Goal: Information Seeking & Learning: Find specific fact

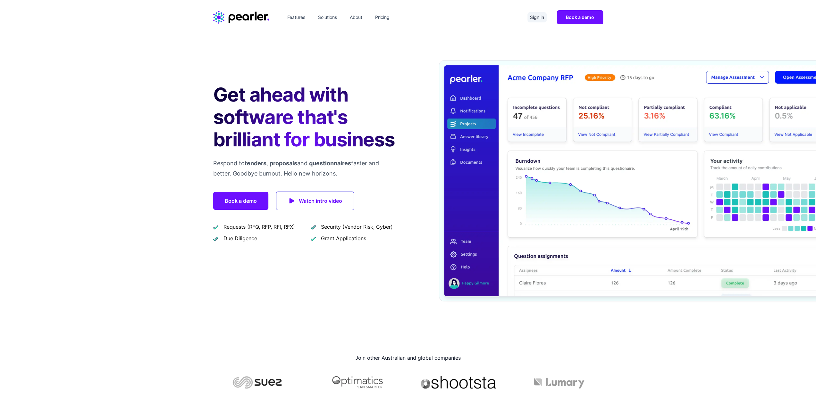
click at [528, 17] on link "Sign in" at bounding box center [536, 17] width 19 height 10
click at [533, 16] on link "Sign in" at bounding box center [536, 17] width 19 height 10
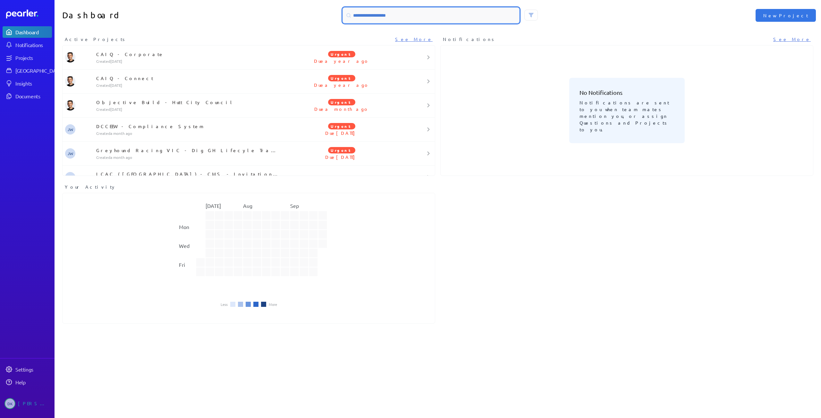
click at [390, 14] on input at bounding box center [431, 15] width 176 height 15
type input "********"
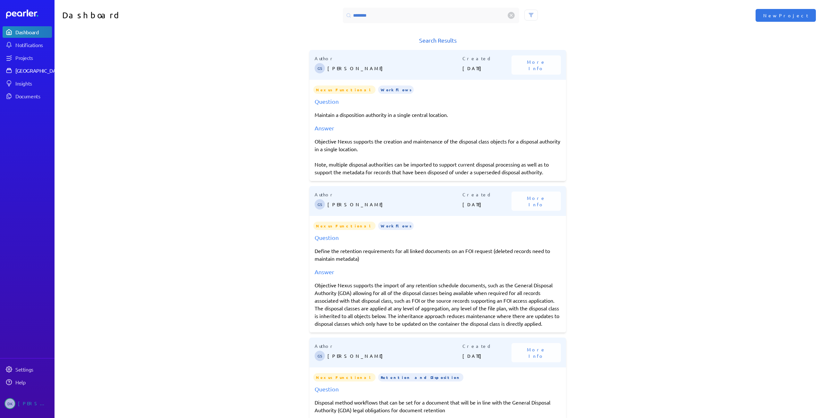
click at [21, 67] on link "Answer Library" at bounding box center [27, 71] width 49 height 12
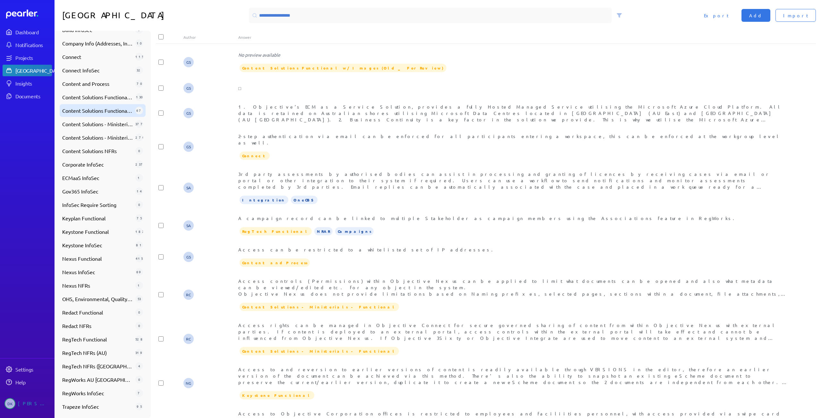
scroll to position [146, 0]
click at [96, 329] on span "Redact NFRs" at bounding box center [97, 326] width 71 height 8
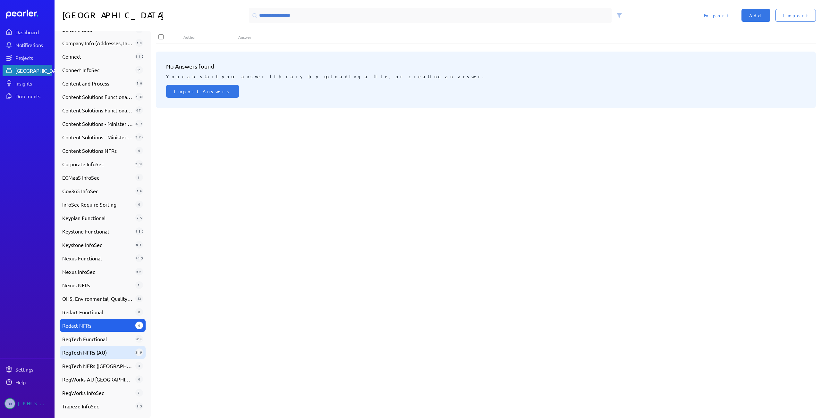
click at [92, 353] on span "RegTech NFRs (AU)" at bounding box center [97, 353] width 71 height 8
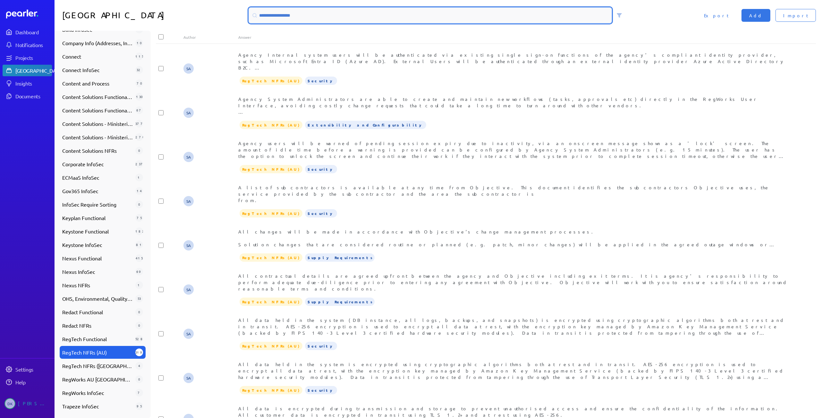
click at [307, 15] on input at bounding box center [430, 15] width 363 height 15
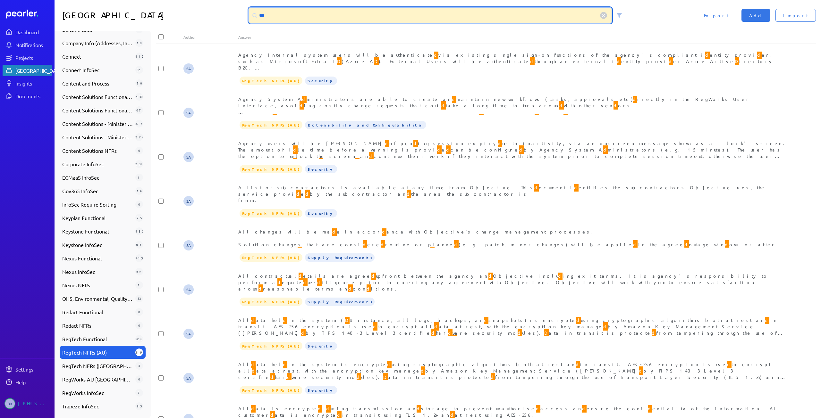
type input "****"
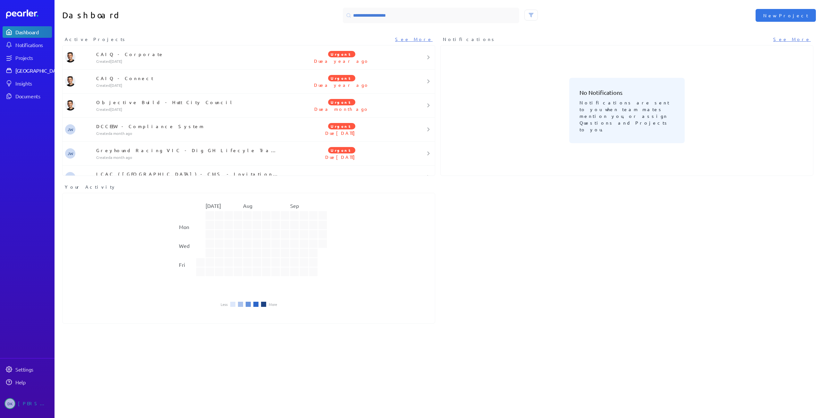
click at [25, 65] on link "Answer Library" at bounding box center [27, 71] width 49 height 12
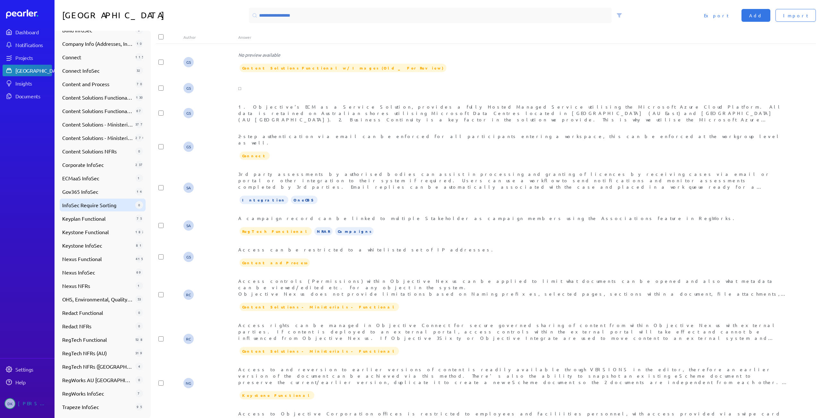
scroll to position [146, 0]
click at [108, 336] on span "RegTech Functional" at bounding box center [97, 339] width 71 height 8
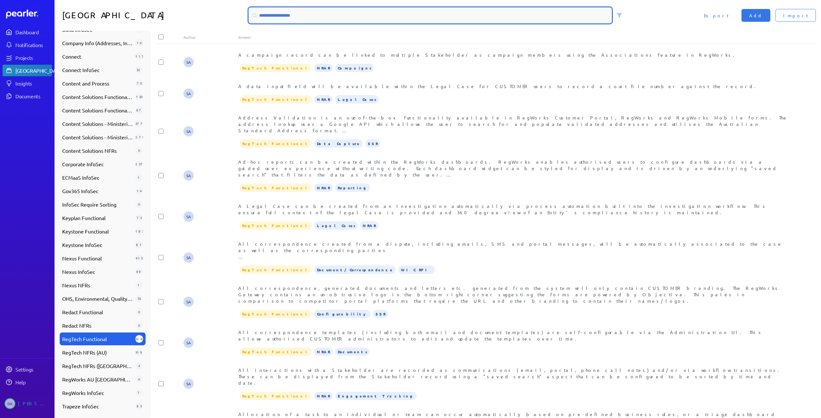
click at [287, 20] on input at bounding box center [430, 15] width 363 height 15
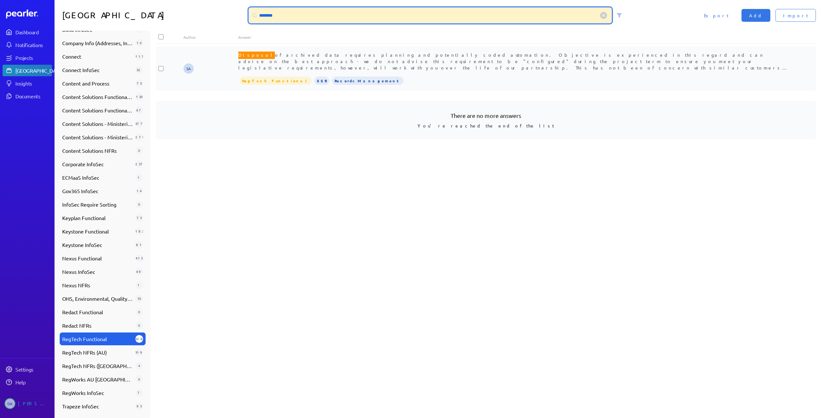
type input "********"
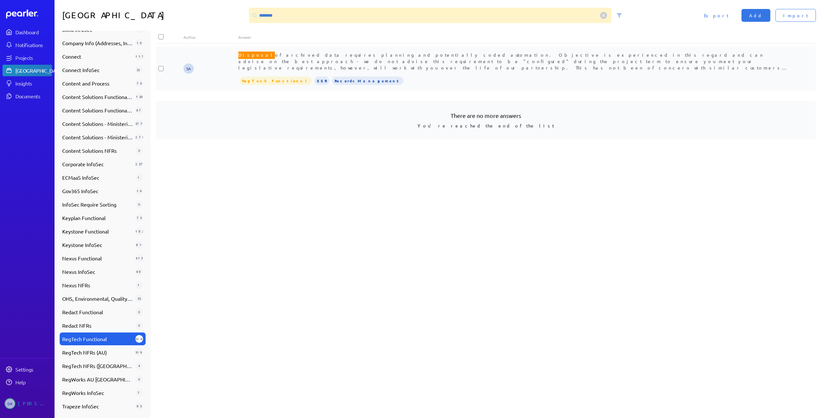
click at [362, 58] on div "Disposal of archived data requires planning and potentially coded automation. O…" at bounding box center [513, 61] width 550 height 19
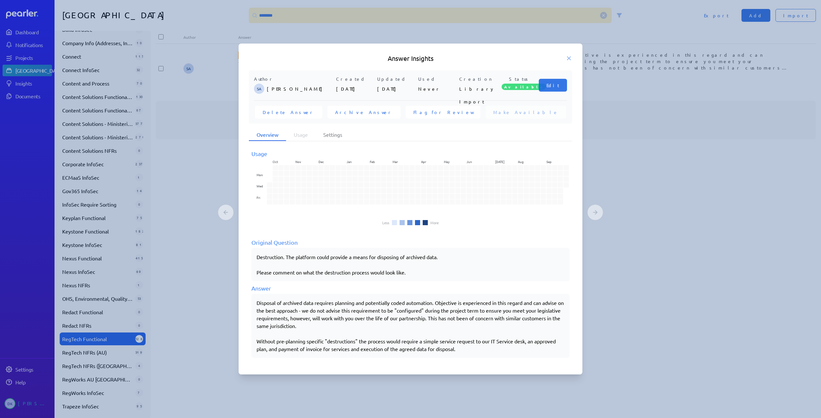
click at [570, 64] on div "Answer Insights Author SA Steve Ackermann Created 11th Apr 2024 Updated 11th Ap…" at bounding box center [410, 209] width 344 height 331
click at [569, 58] on icon at bounding box center [568, 58] width 3 height 3
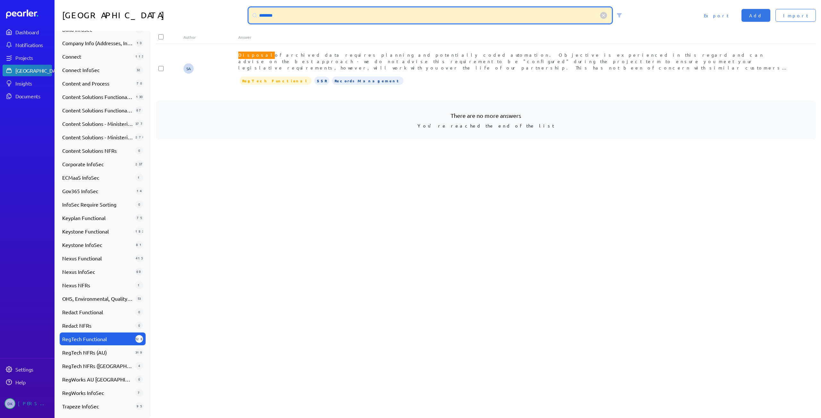
click at [297, 19] on input "********" at bounding box center [430, 15] width 363 height 15
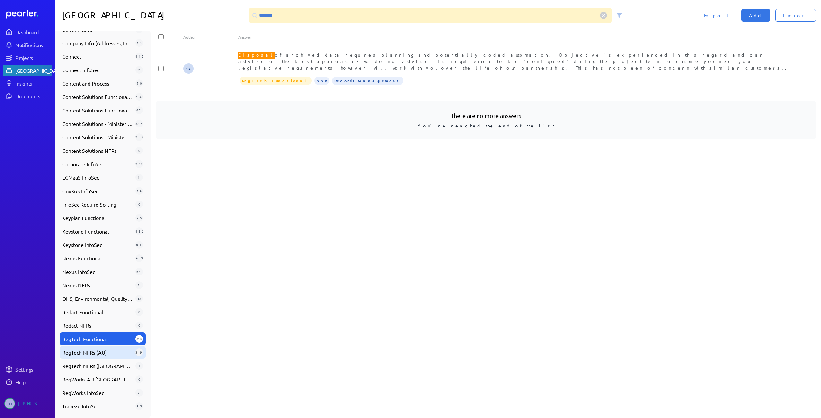
click at [112, 351] on span "RegTech NFRs (AU)" at bounding box center [97, 353] width 71 height 8
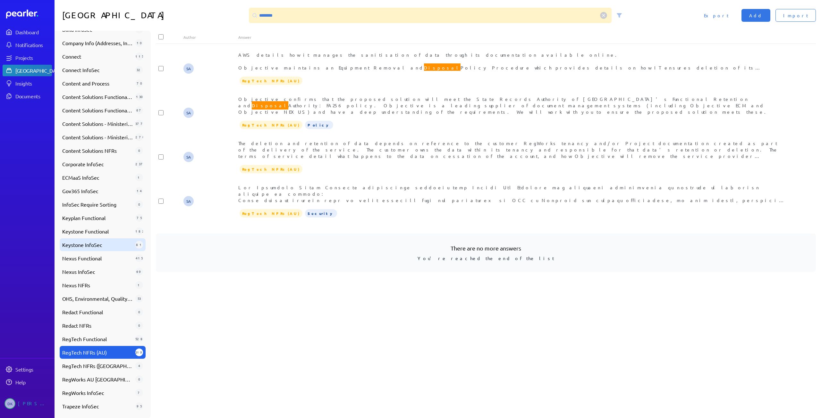
scroll to position [0, 0]
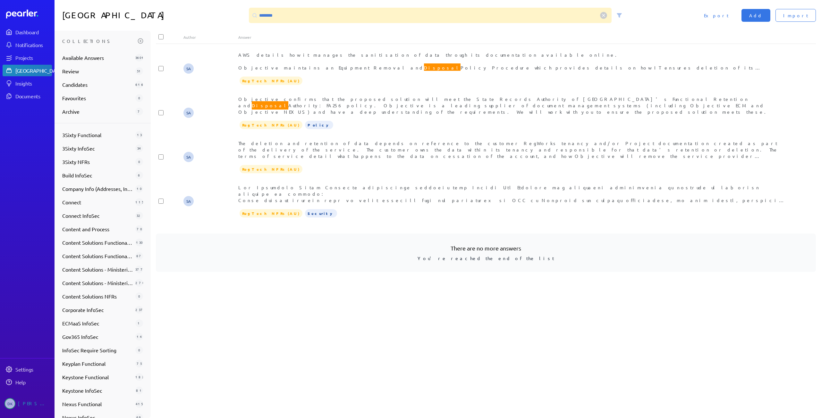
click at [348, 311] on div "SA AWS details how it manages the sanitisation of data through its documentatio…" at bounding box center [488, 232] width 665 height 372
click at [401, 337] on div "SA AWS details how it manages the sanitisation of data through its documentatio…" at bounding box center [488, 232] width 665 height 372
